Goal: Task Accomplishment & Management: Use online tool/utility

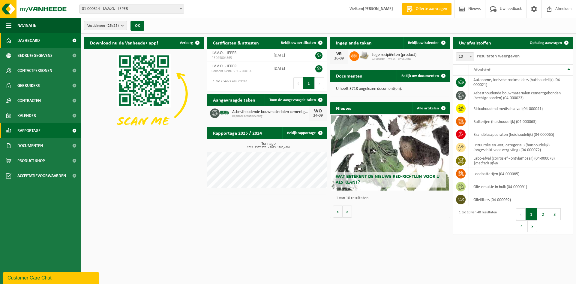
click at [32, 129] on span "Rapportage" at bounding box center [28, 130] width 23 height 15
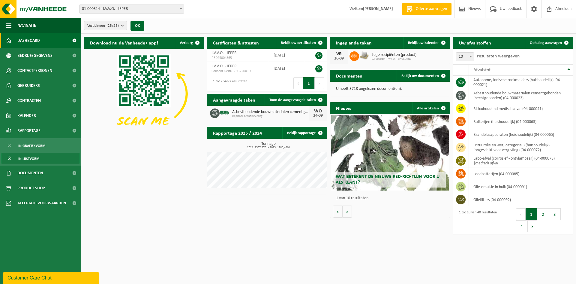
click at [34, 159] on span "In lijstvorm" at bounding box center [28, 158] width 21 height 11
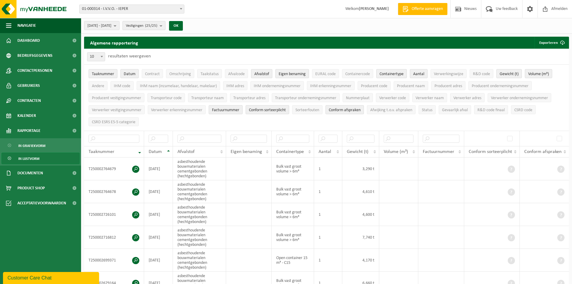
click at [165, 26] on b "submit" at bounding box center [162, 25] width 5 height 8
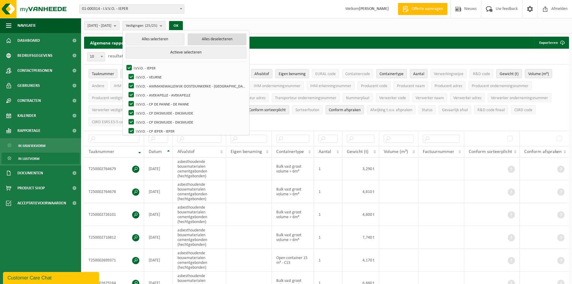
click at [227, 39] on button "Alles deselecteren" at bounding box center [217, 39] width 59 height 12
checkbox input "false"
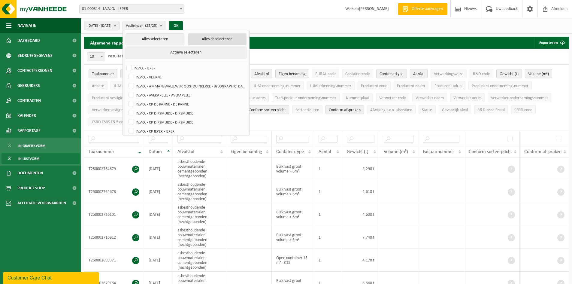
checkbox input "false"
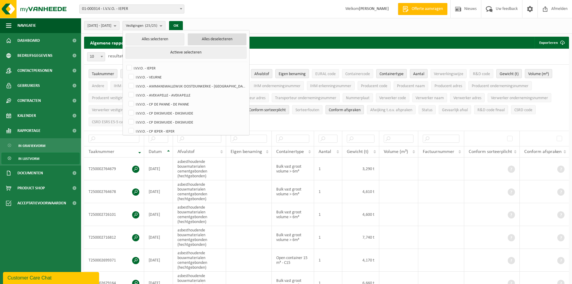
checkbox input "false"
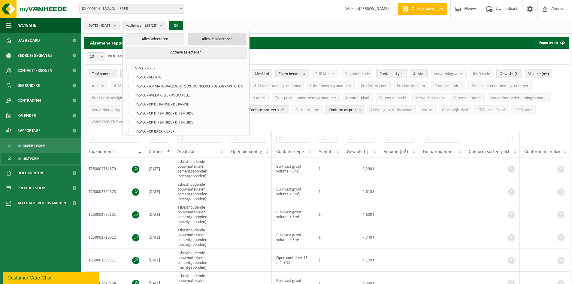
checkbox input "false"
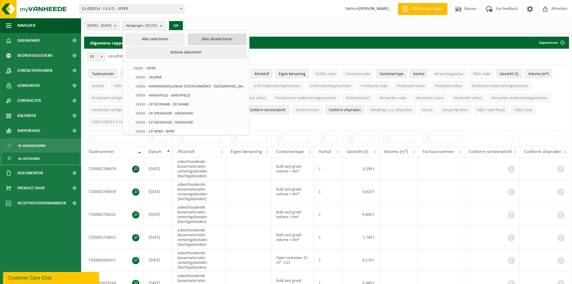
checkbox input "false"
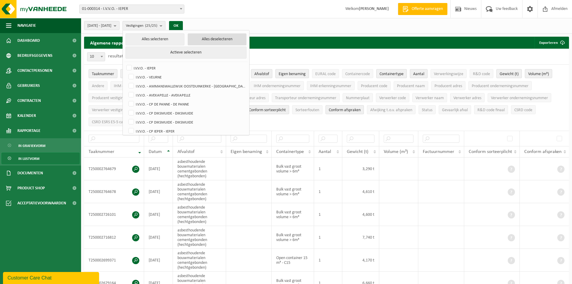
checkbox input "false"
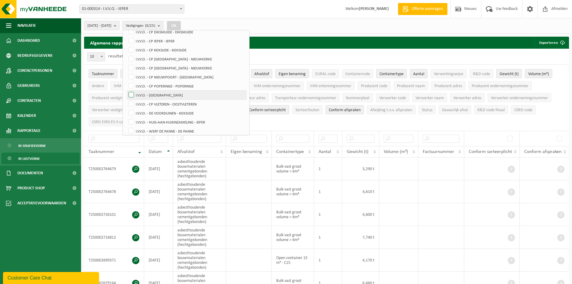
click at [190, 94] on label "I.V.V.O. - [GEOGRAPHIC_DATA]" at bounding box center [186, 94] width 119 height 9
click at [126, 90] on input "I.V.V.O. - [GEOGRAPHIC_DATA]" at bounding box center [126, 90] width 0 height 0
checkbox input "true"
click at [206, 23] on div "2025-04-01 - 2025-09-24 Huidige maand Vorige maand Laatste 6 maanden Huidig jaa…" at bounding box center [326, 26] width 491 height 16
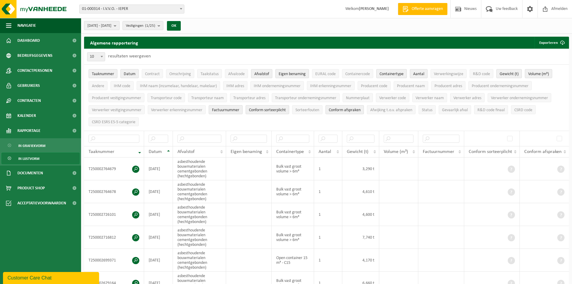
click at [119, 26] on b "submit" at bounding box center [116, 25] width 5 height 8
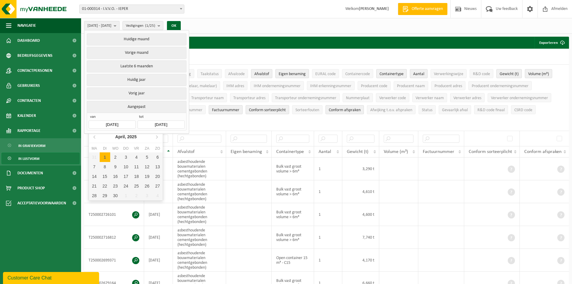
click at [134, 121] on input "2025-04-01" at bounding box center [112, 124] width 47 height 8
click at [155, 136] on icon at bounding box center [157, 137] width 10 height 10
click at [158, 157] on div "1" at bounding box center [157, 157] width 11 height 10
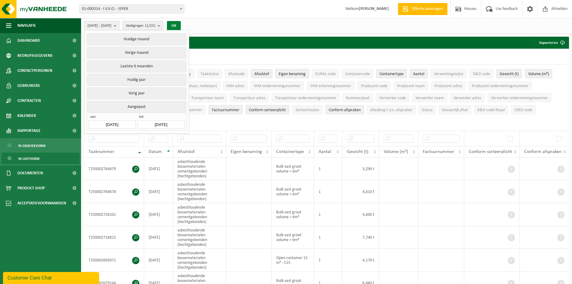
click at [181, 26] on button "OK" at bounding box center [174, 26] width 14 height 10
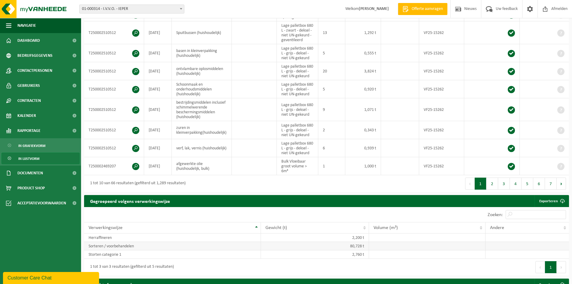
scroll to position [180, 0]
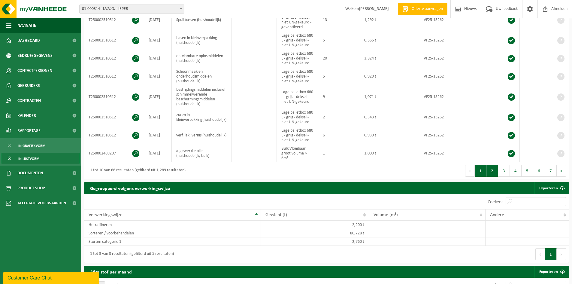
click at [495, 171] on button "2" at bounding box center [492, 171] width 12 height 12
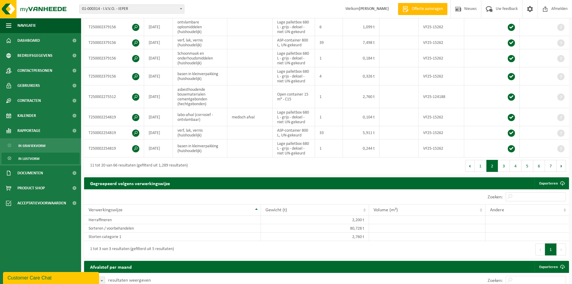
scroll to position [178, 0]
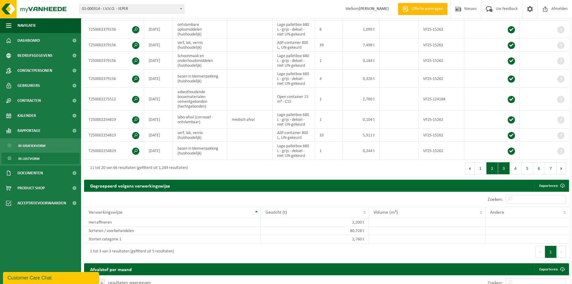
click at [507, 168] on button "3" at bounding box center [504, 168] width 12 height 12
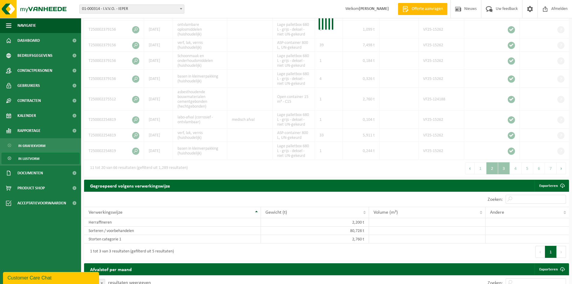
scroll to position [175, 0]
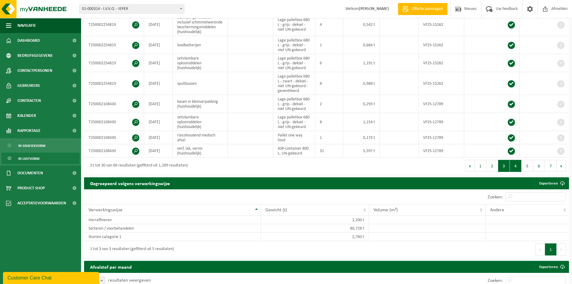
click at [518, 168] on button "4" at bounding box center [516, 166] width 12 height 12
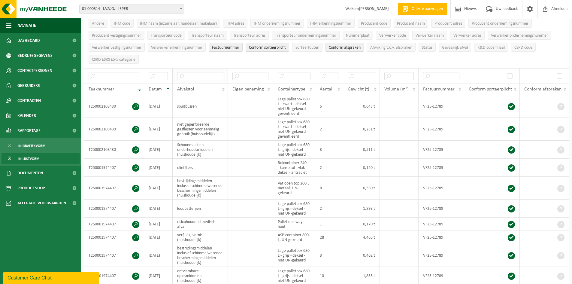
scroll to position [0, 0]
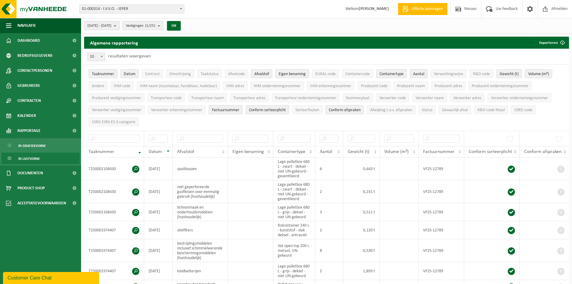
click at [119, 27] on b "submit" at bounding box center [116, 25] width 5 height 8
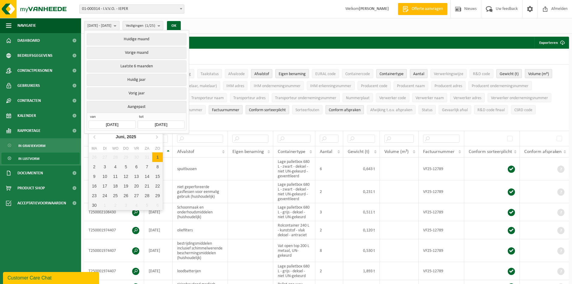
click at [128, 122] on input "2025-06-01" at bounding box center [112, 124] width 47 height 8
click at [159, 136] on icon at bounding box center [157, 137] width 10 height 10
click at [107, 159] on div "1" at bounding box center [105, 157] width 11 height 10
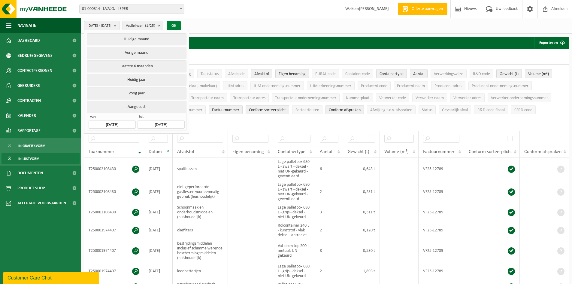
click at [181, 23] on button "OK" at bounding box center [174, 26] width 14 height 10
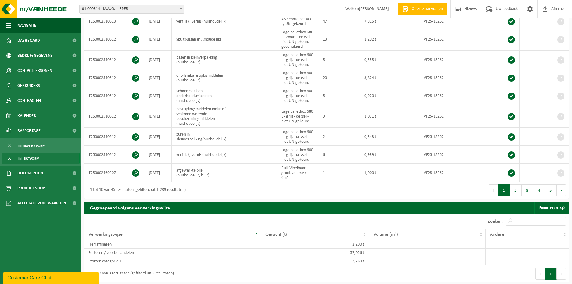
scroll to position [150, 0]
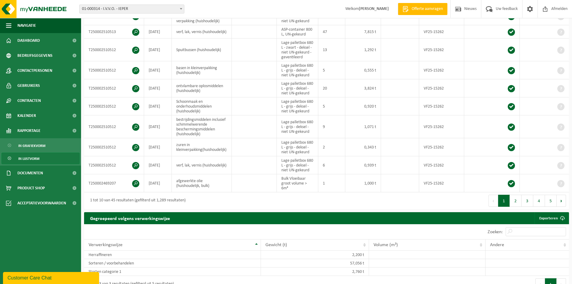
drag, startPoint x: 549, startPoint y: 200, endPoint x: 465, endPoint y: 179, distance: 86.5
click at [549, 200] on button "5" at bounding box center [551, 201] width 12 height 12
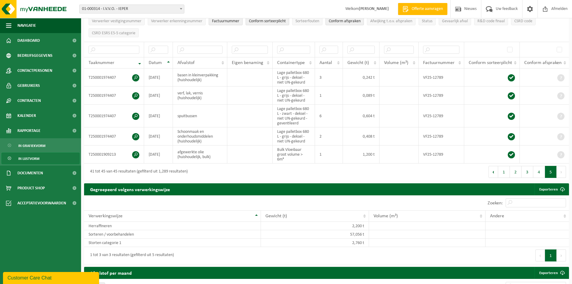
scroll to position [75, 0]
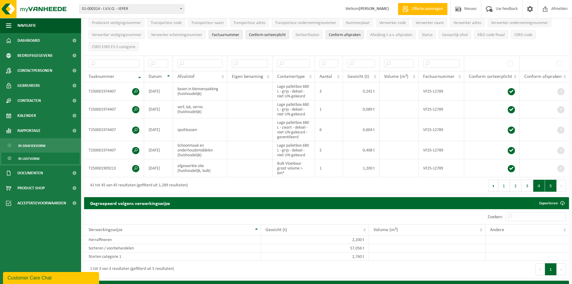
click at [540, 183] on button "4" at bounding box center [539, 186] width 12 height 12
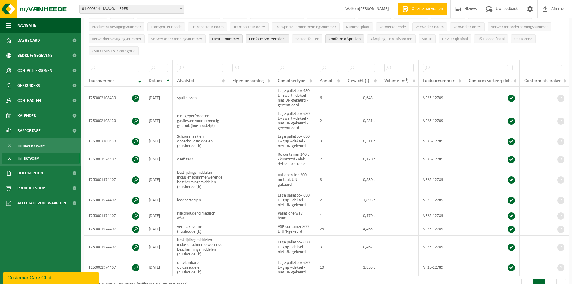
scroll to position [120, 0]
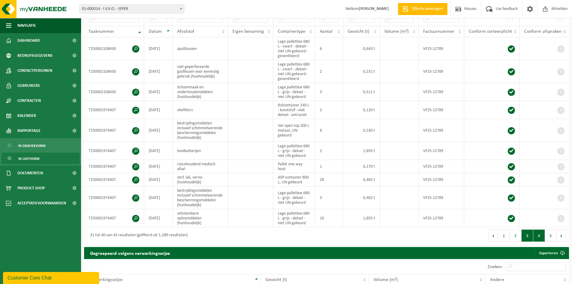
click at [522, 234] on button "3" at bounding box center [528, 235] width 12 height 12
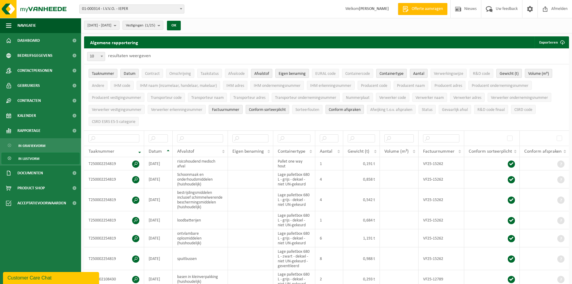
scroll to position [0, 0]
click at [120, 25] on button "2025-07-01 - 2025-09-24" at bounding box center [101, 25] width 35 height 9
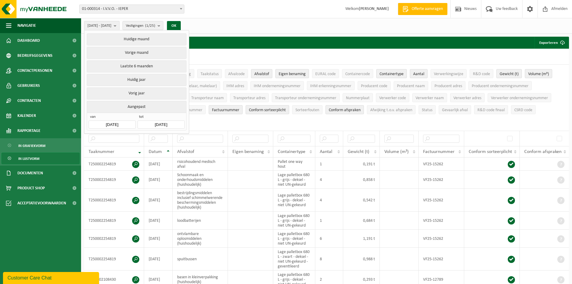
click at [127, 121] on input "2025-07-01" at bounding box center [112, 124] width 47 height 8
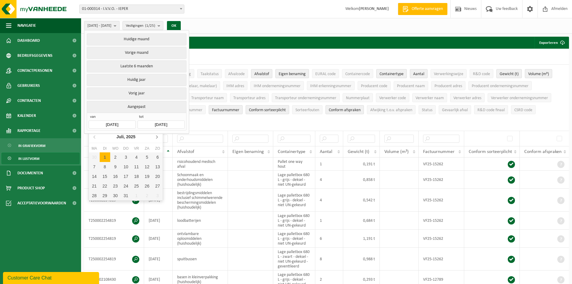
click at [159, 137] on icon at bounding box center [157, 137] width 10 height 10
click at [135, 157] on div "1" at bounding box center [136, 157] width 11 height 10
type input "2025-08-01"
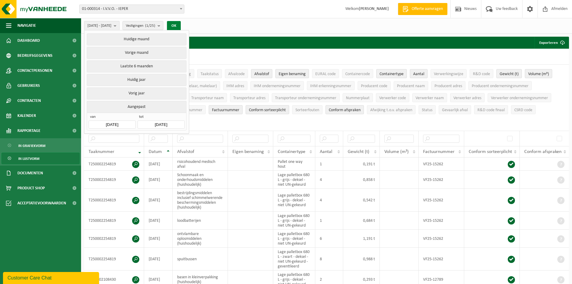
click at [181, 23] on button "OK" at bounding box center [174, 26] width 14 height 10
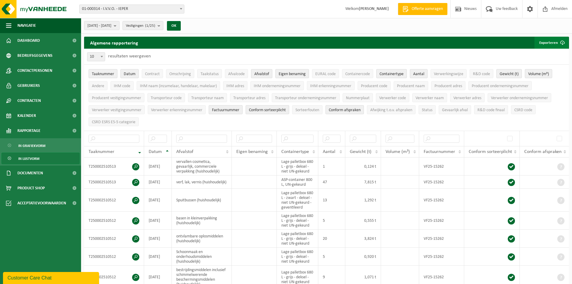
click at [560, 43] on span "submit" at bounding box center [562, 43] width 12 height 12
click at [554, 56] on link "Enkel mijn selectie" at bounding box center [541, 55] width 54 height 12
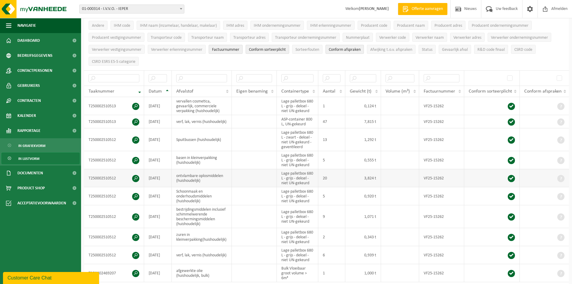
scroll to position [60, 0]
